Goal: Task Accomplishment & Management: Use online tool/utility

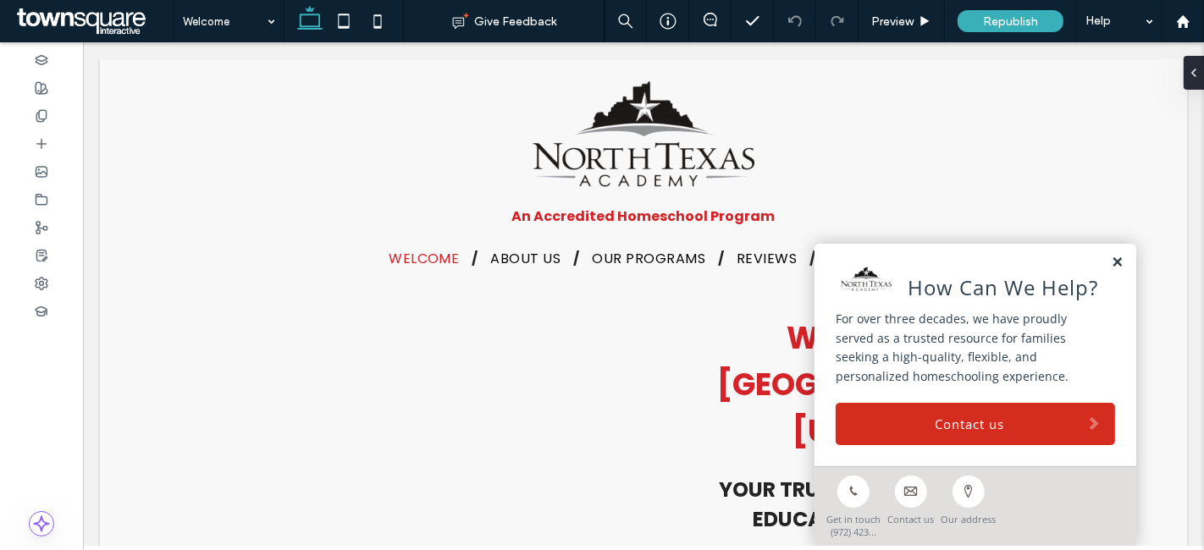
click at [1110, 264] on link at bounding box center [1116, 263] width 13 height 14
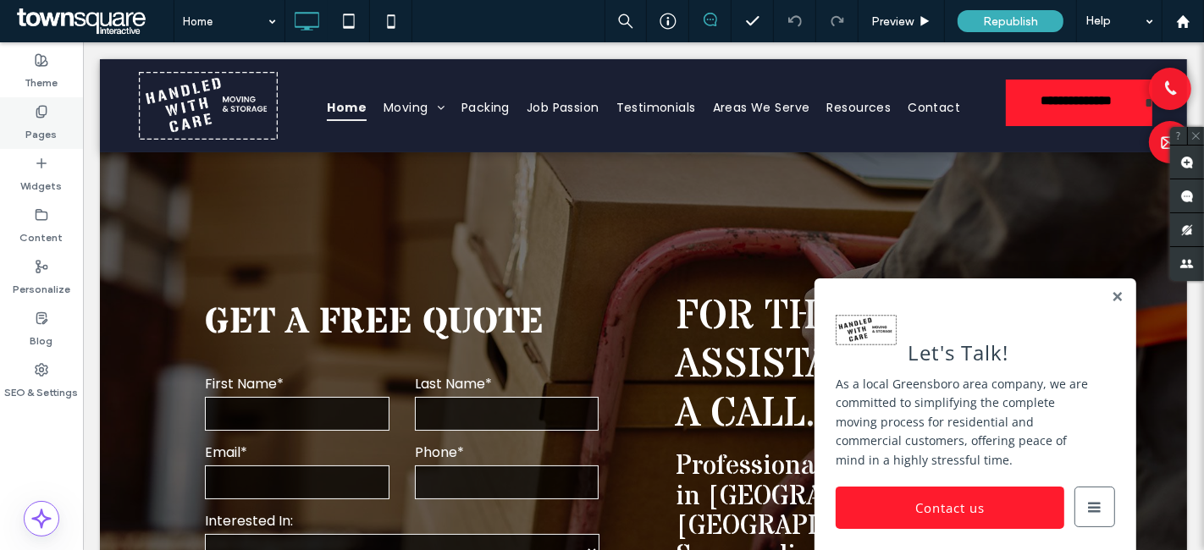
click at [25, 119] on div "Pages" at bounding box center [41, 123] width 83 height 52
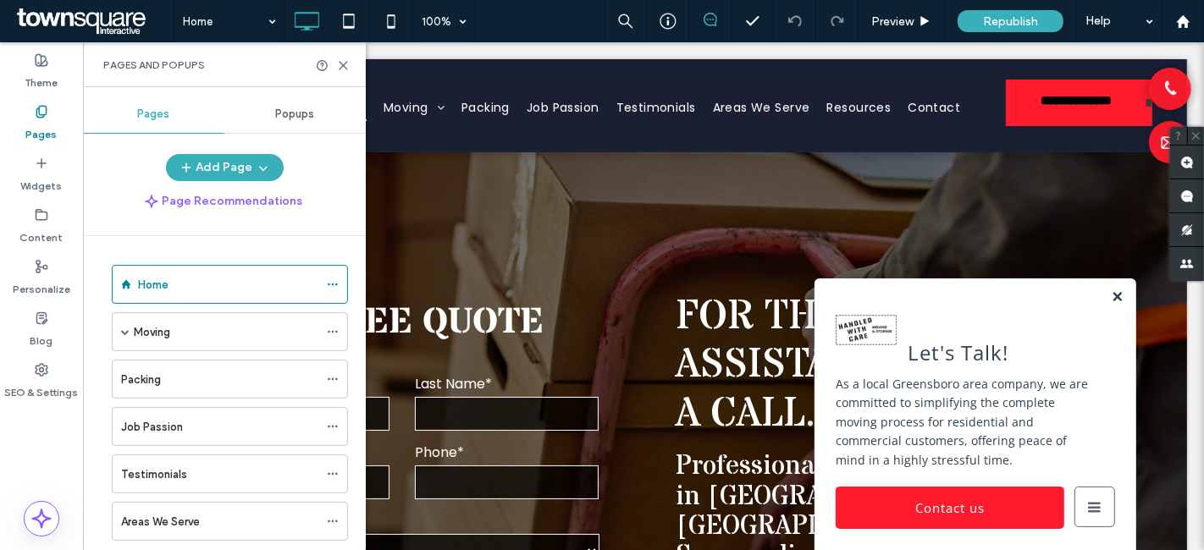
click at [1110, 294] on link at bounding box center [1116, 297] width 13 height 14
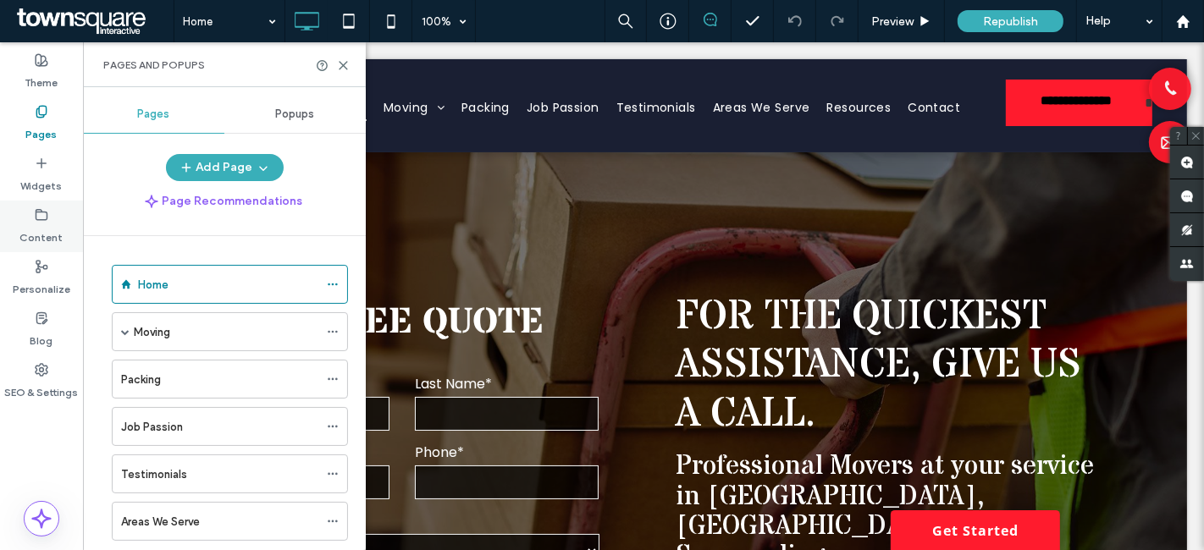
click at [58, 225] on label "Content" at bounding box center [41, 234] width 43 height 24
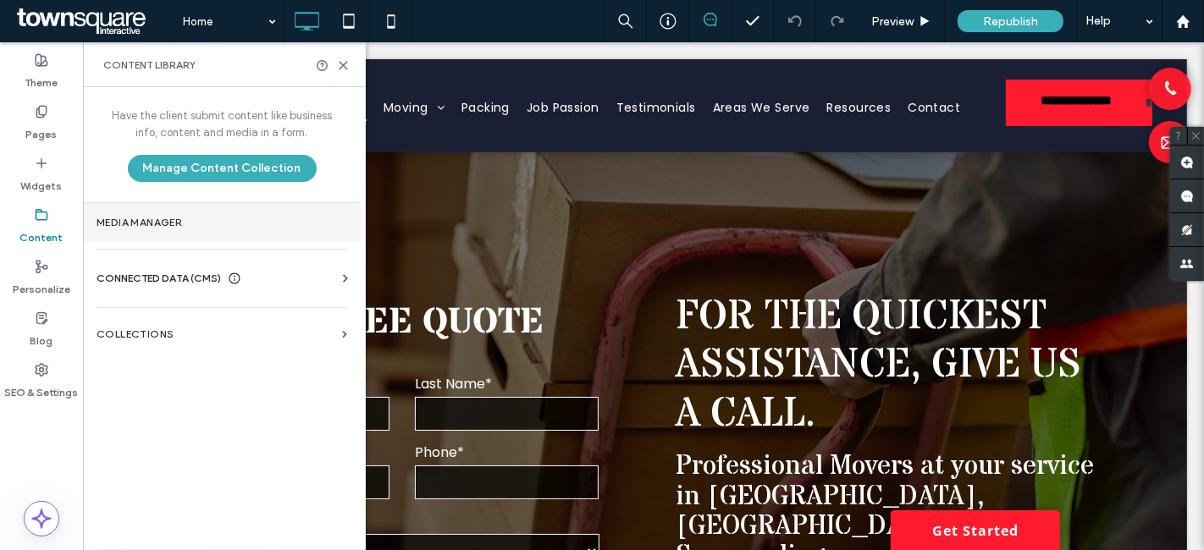
click at [167, 222] on label "Media Manager" at bounding box center [221, 223] width 251 height 12
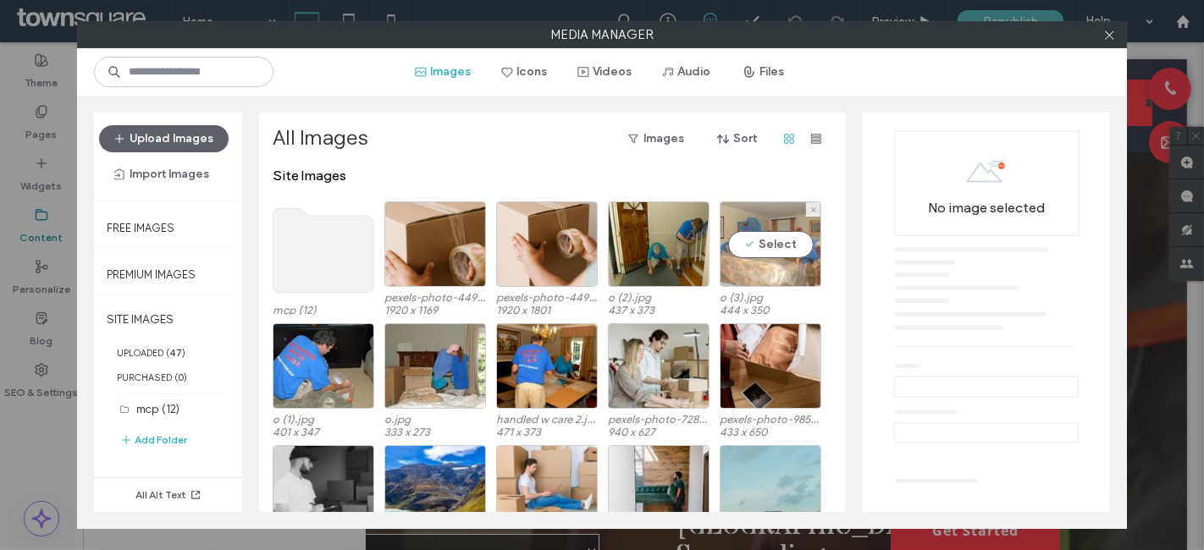
click at [797, 244] on div "Select" at bounding box center [770, 243] width 102 height 85
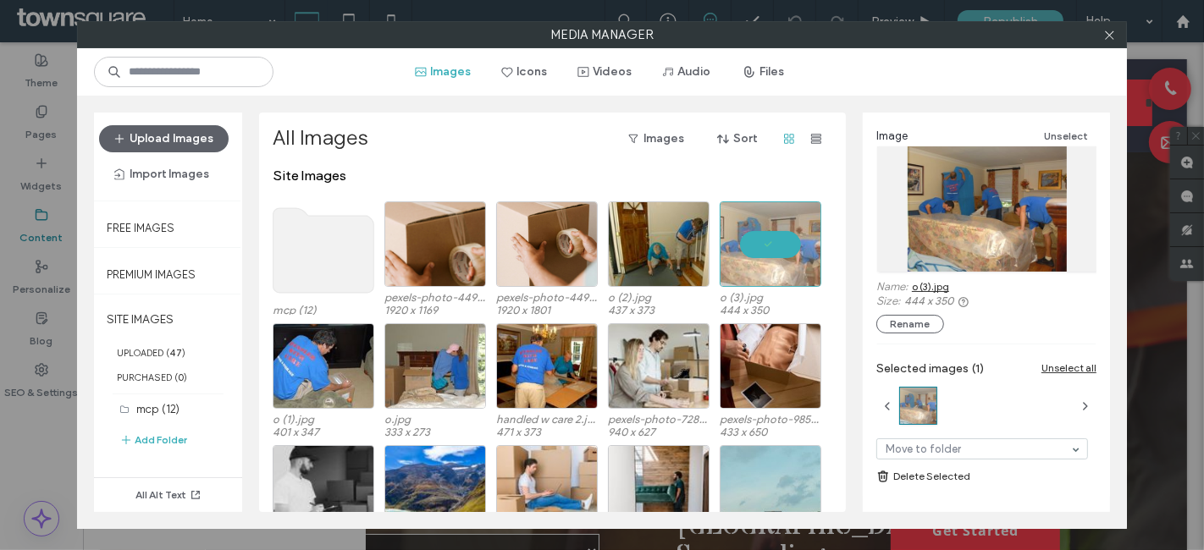
click at [923, 284] on link "o (3).jpg" at bounding box center [930, 286] width 37 height 13
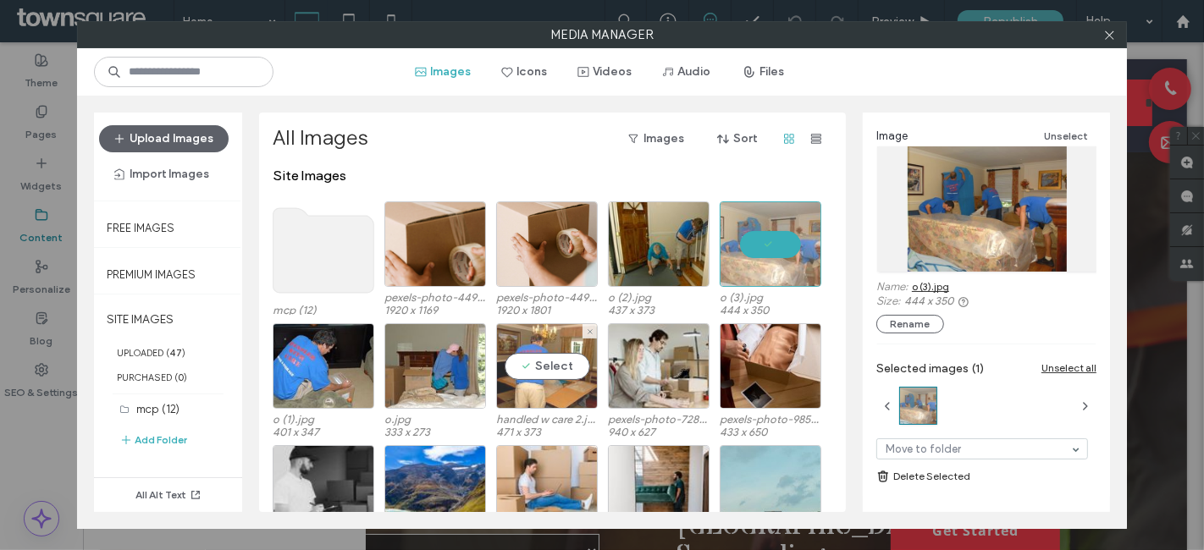
click at [543, 365] on div "Select" at bounding box center [547, 365] width 102 height 85
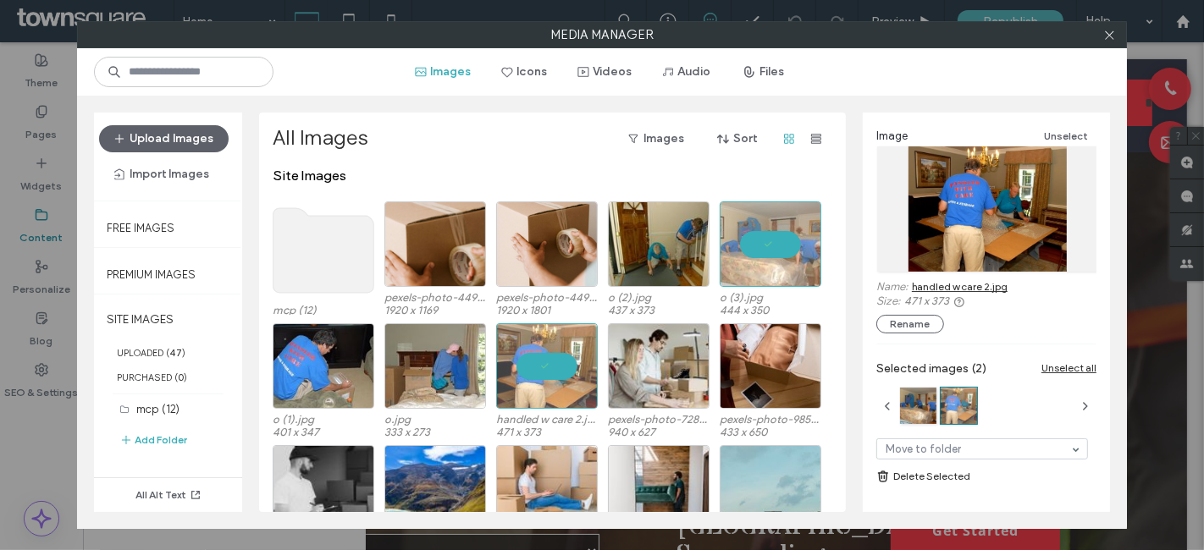
click at [968, 286] on link "handled w care 2.jpg" at bounding box center [960, 286] width 96 height 13
click at [438, 379] on div "Select" at bounding box center [435, 365] width 102 height 85
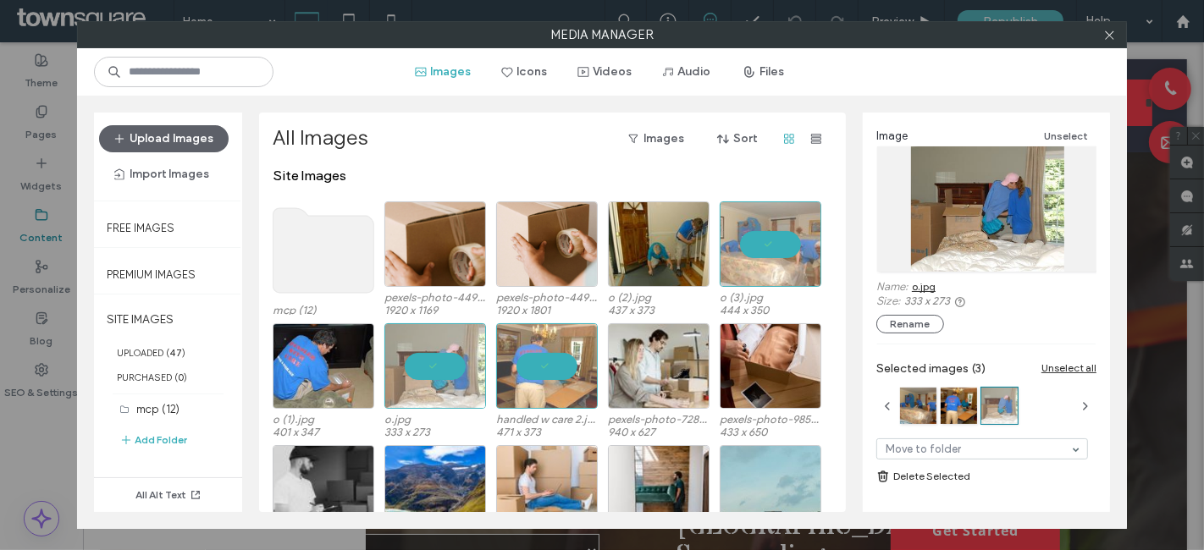
click at [928, 286] on link "o.jpg" at bounding box center [924, 286] width 24 height 13
click at [1107, 31] on icon at bounding box center [1109, 35] width 13 height 13
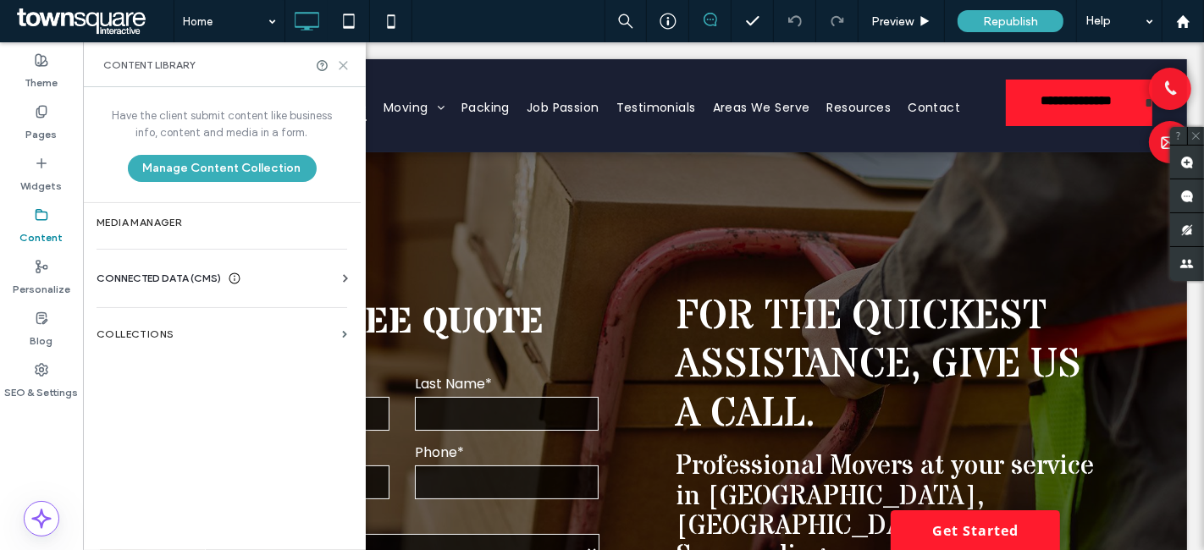
click at [347, 66] on icon at bounding box center [343, 65] width 13 height 13
